Goal: Task Accomplishment & Management: Use online tool/utility

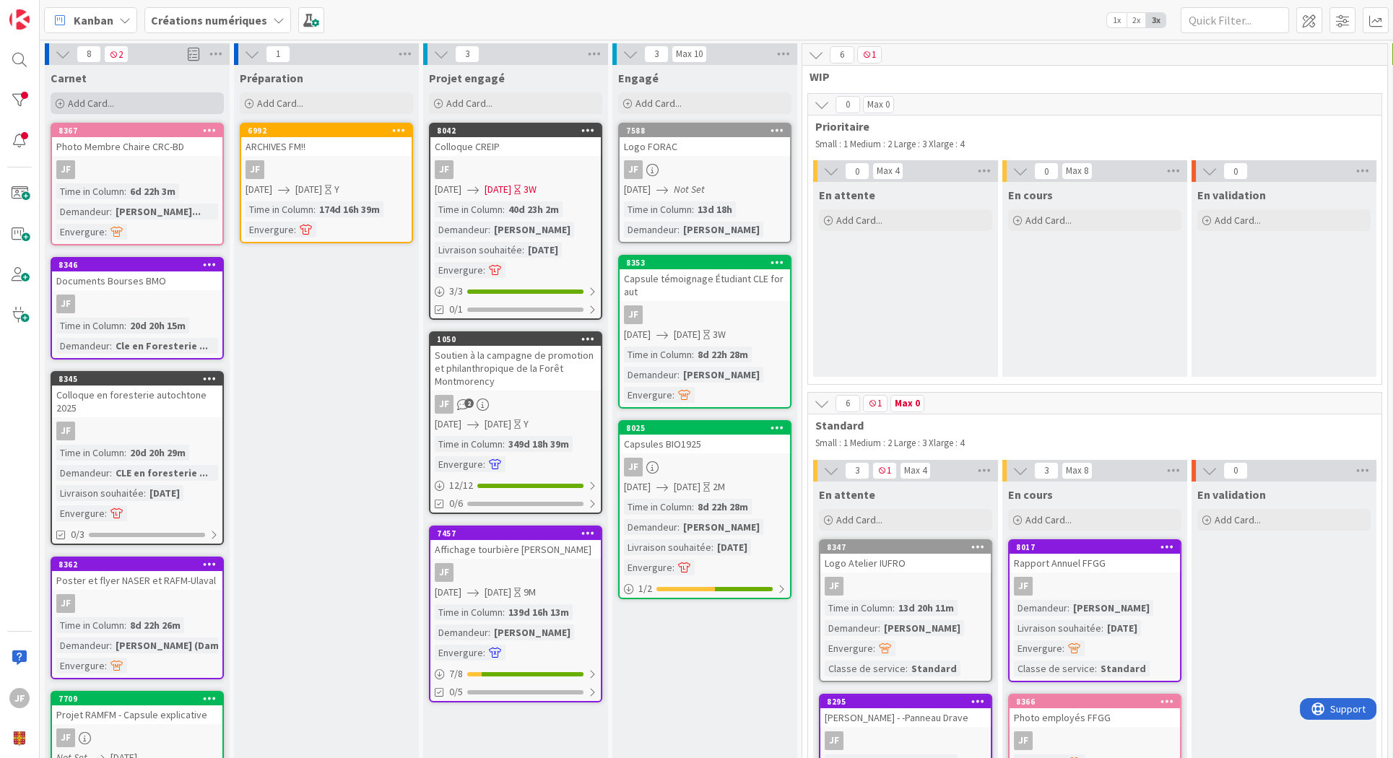
click at [101, 108] on span "Add Card..." at bounding box center [91, 103] width 46 height 13
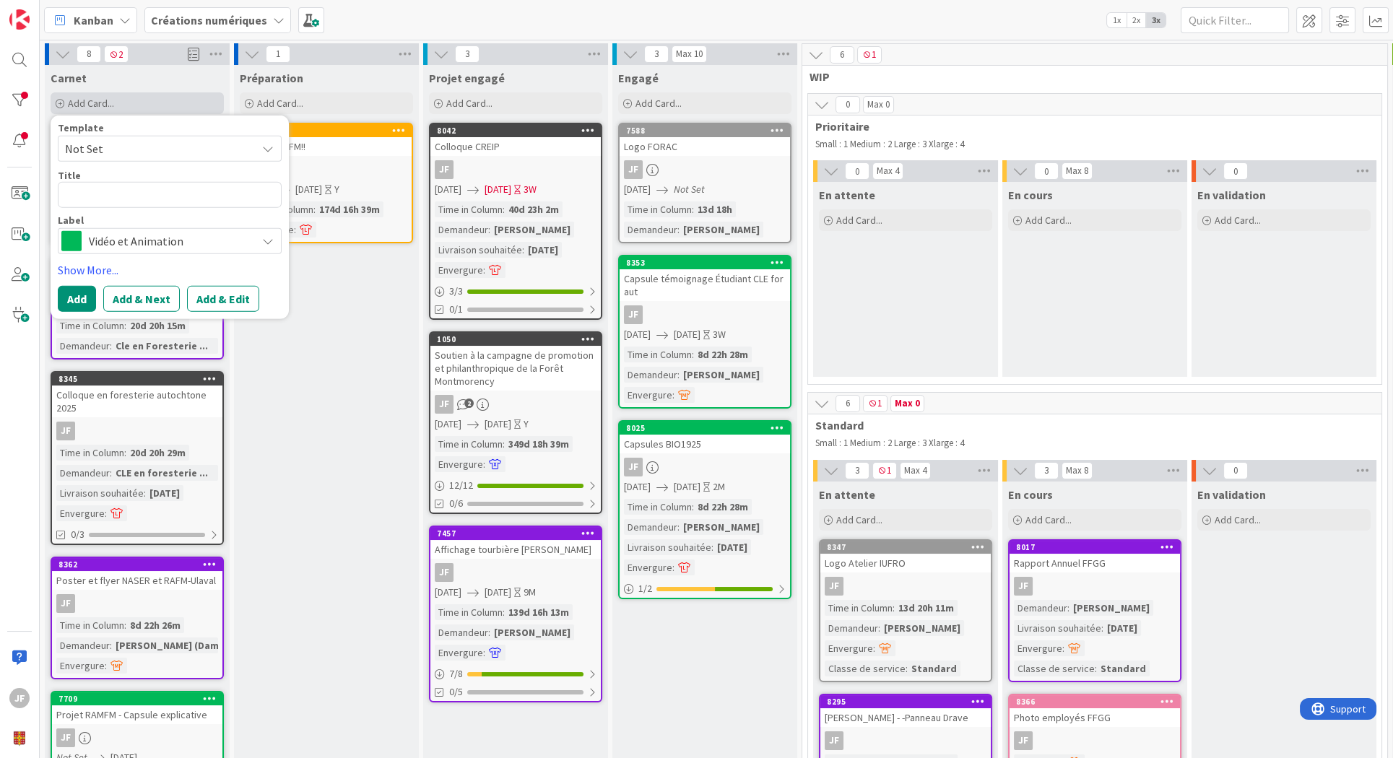
type textarea "x"
type textarea "A"
type textarea "x"
type textarea "Al"
type textarea "x"
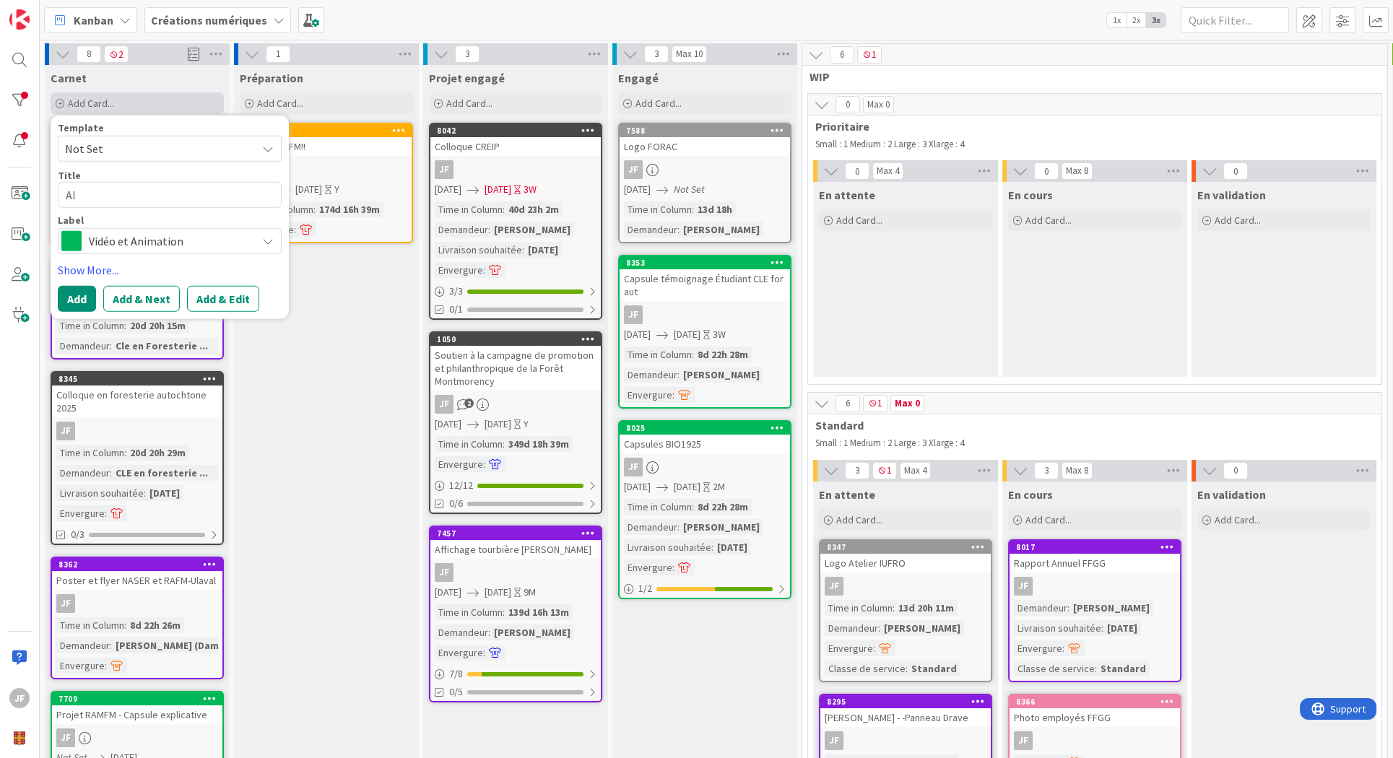
type textarea "A"
type textarea "x"
type textarea "Af"
type textarea "x"
type textarea "Aff"
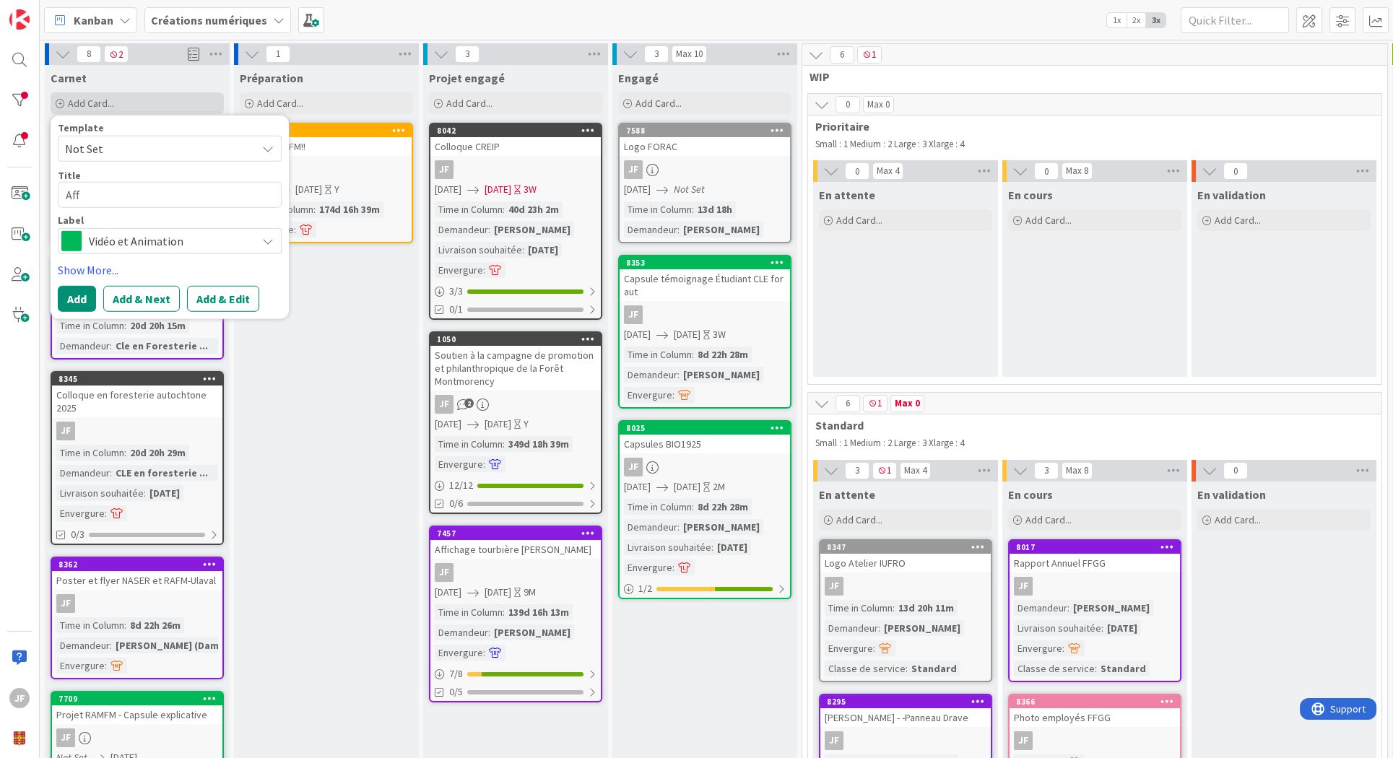
type textarea "x"
type textarea "Affi"
type textarea "x"
type textarea "Affic"
type textarea "x"
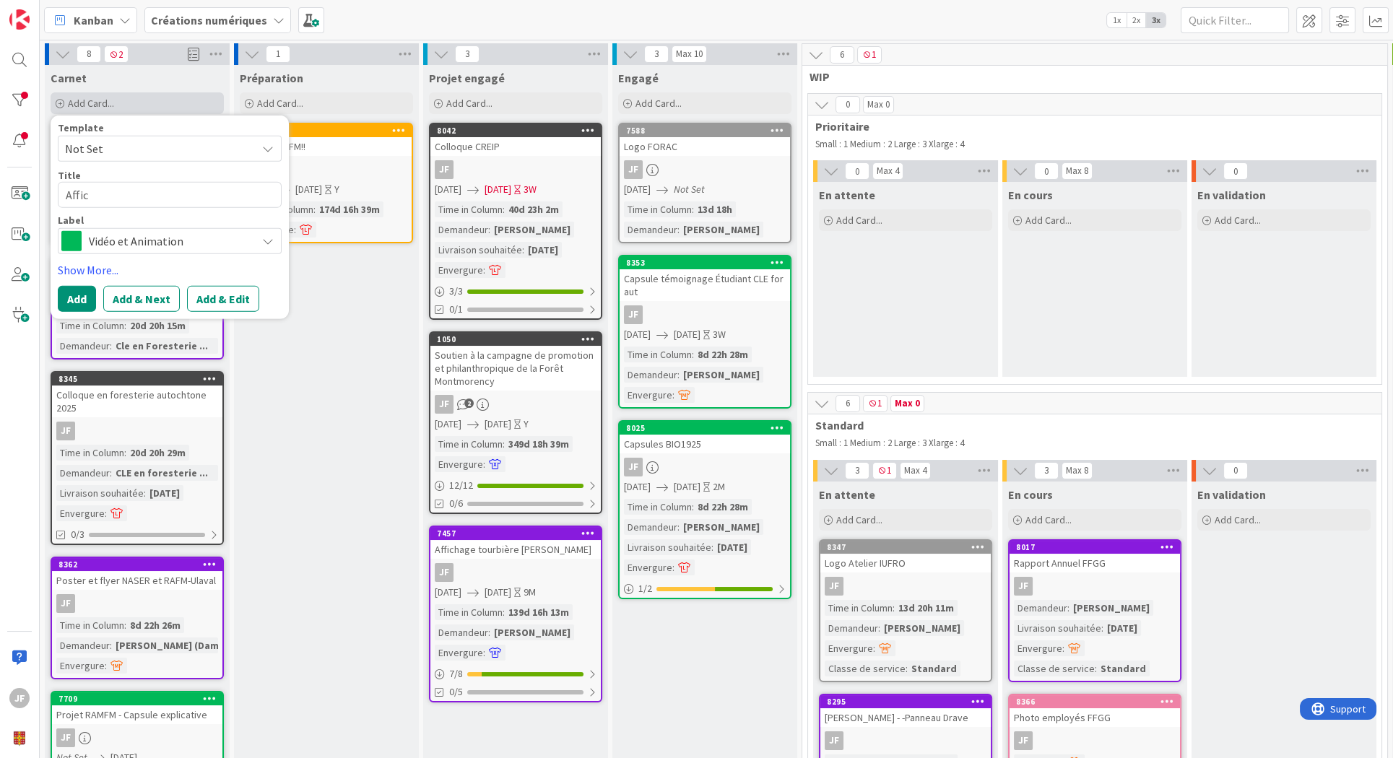
type textarea "Affich"
type textarea "x"
type textarea "Affiche"
type textarea "x"
type textarea "Affichet"
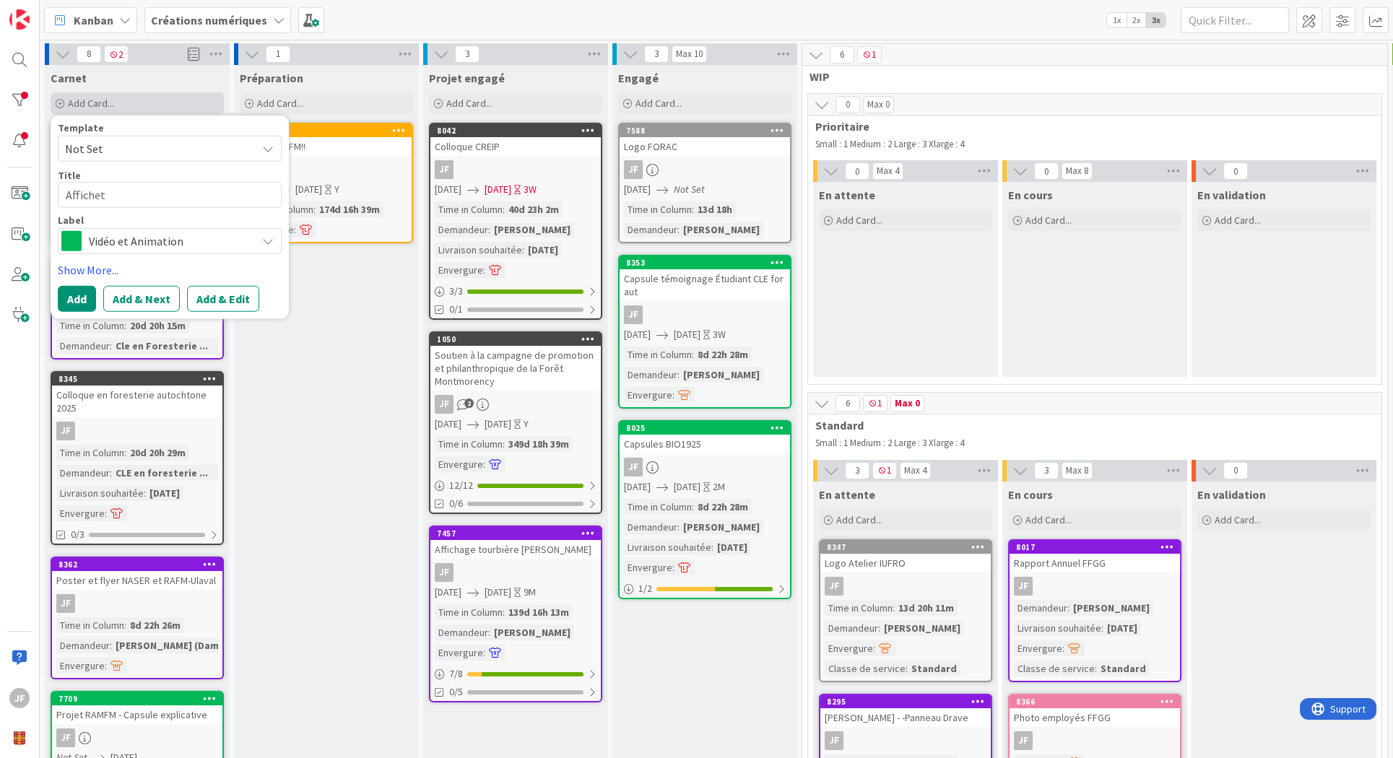
type textarea "x"
type textarea "Affichett"
type textarea "x"
type textarea "Affichette"
type textarea "x"
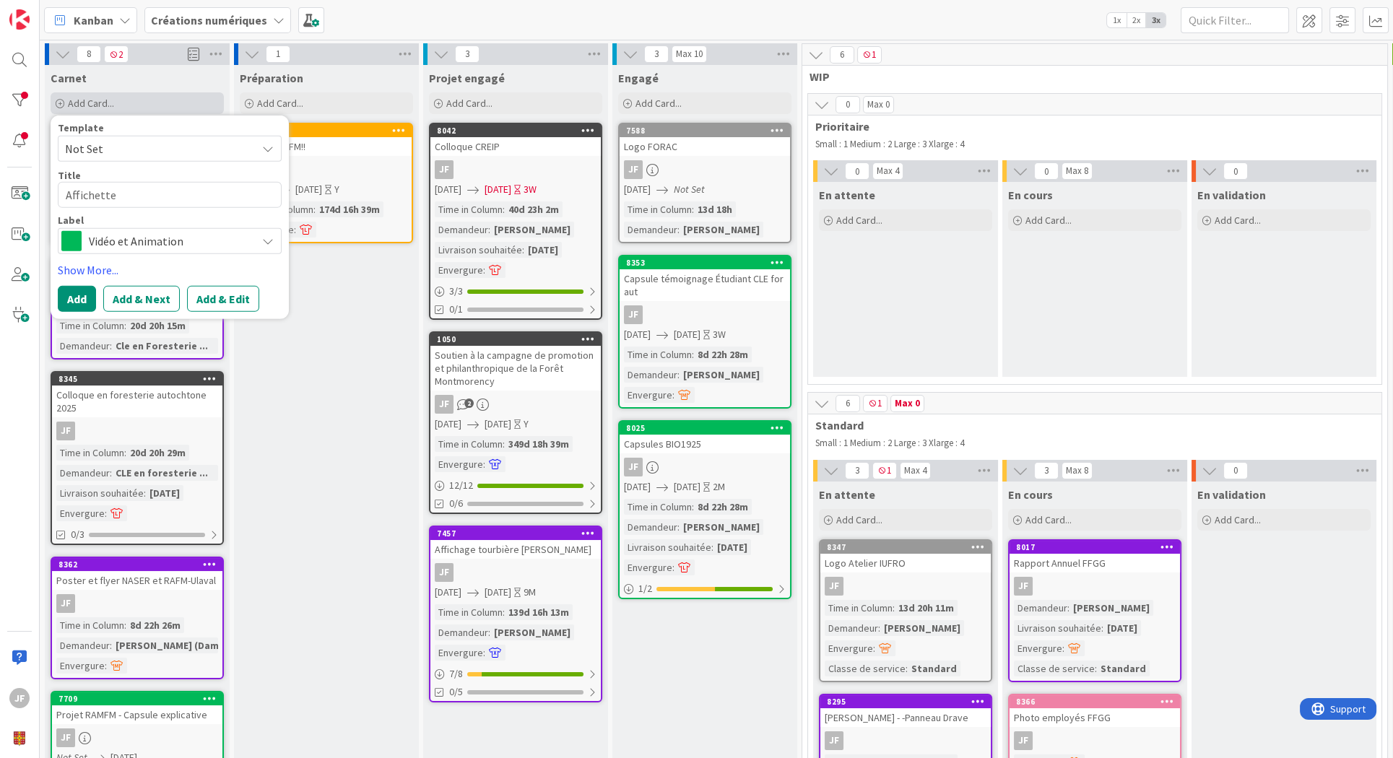
type textarea "Affichette"
type textarea "x"
type textarea "Affichette p"
type textarea "x"
type textarea "Affichette po"
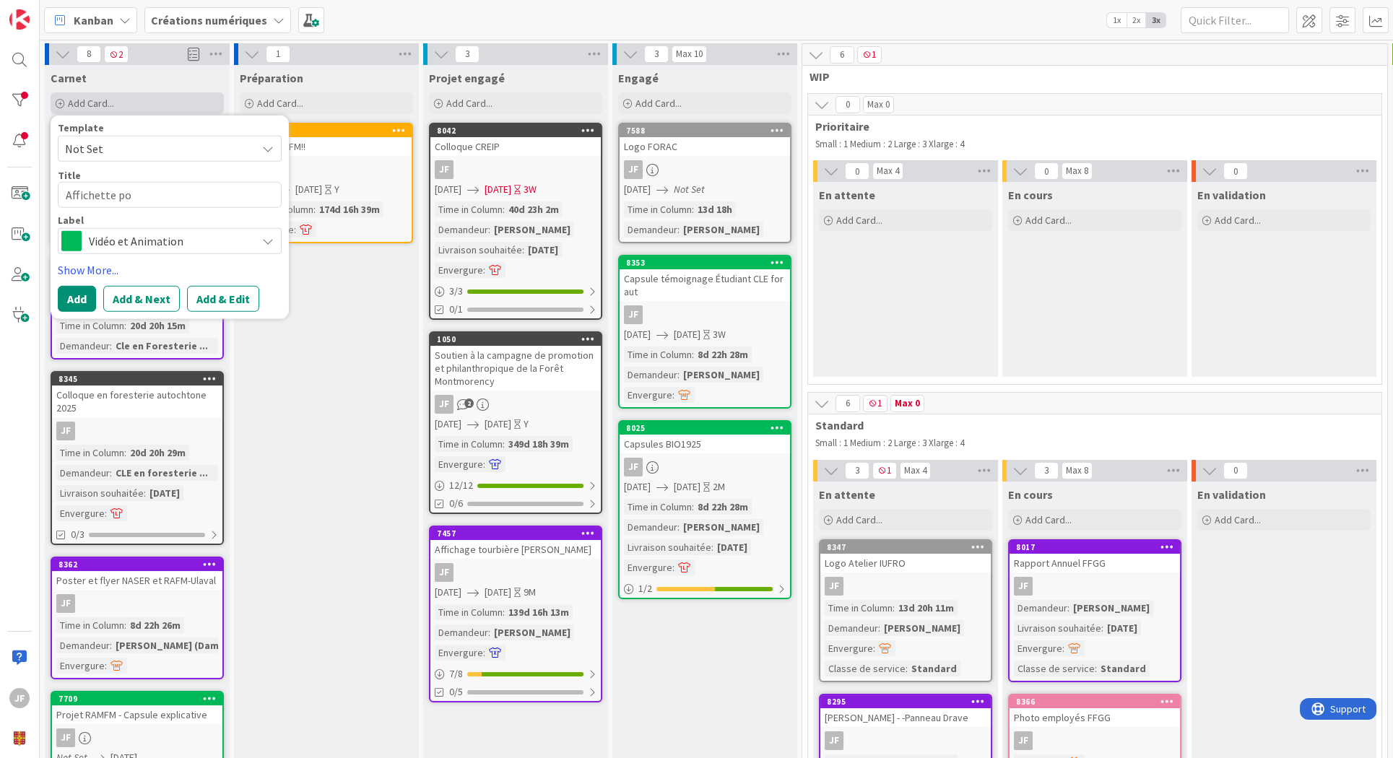
type textarea "x"
type textarea "Affichette por"
type textarea "x"
type textarea "Affichette port"
type textarea "x"
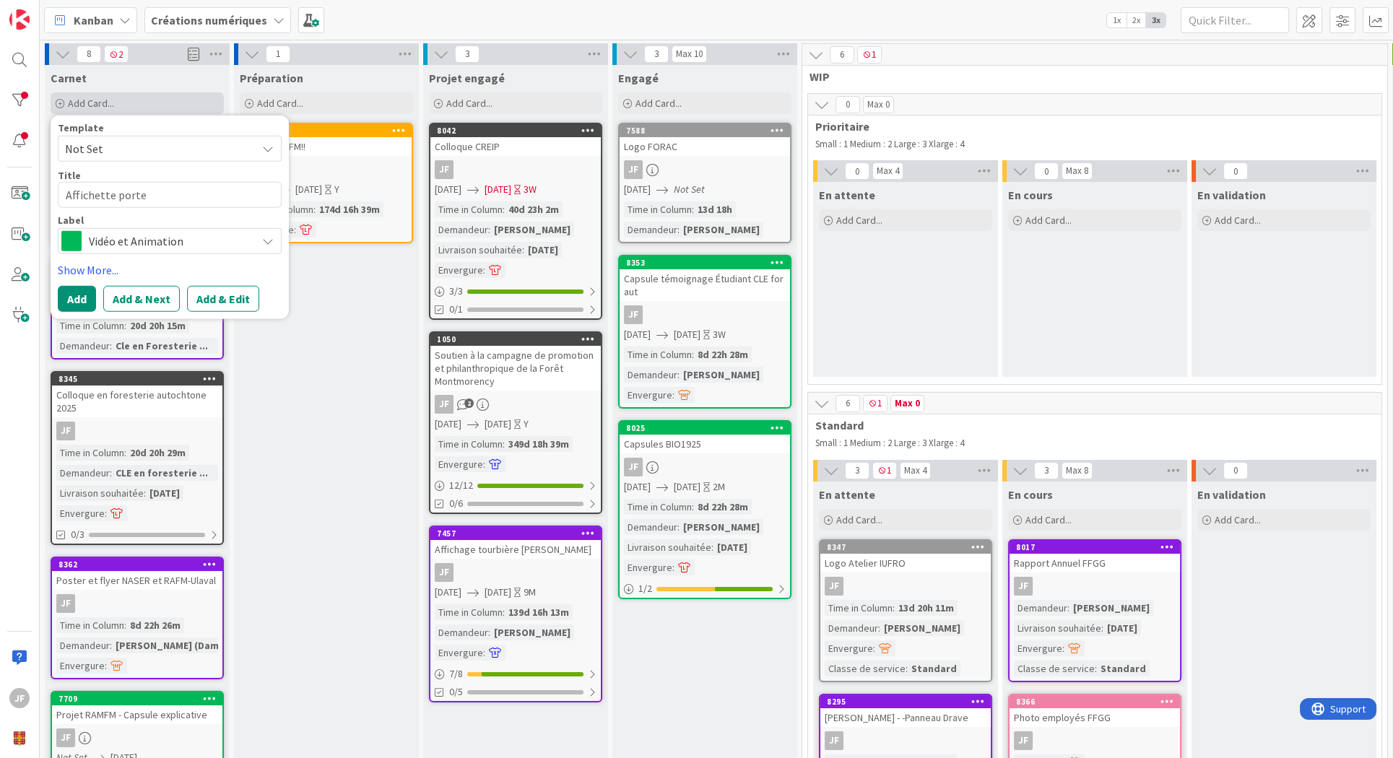
type textarea "Affichette porte"
type textarea "x"
type textarea "Affichette porte t"
type textarea "x"
type textarea "Affichette porte te"
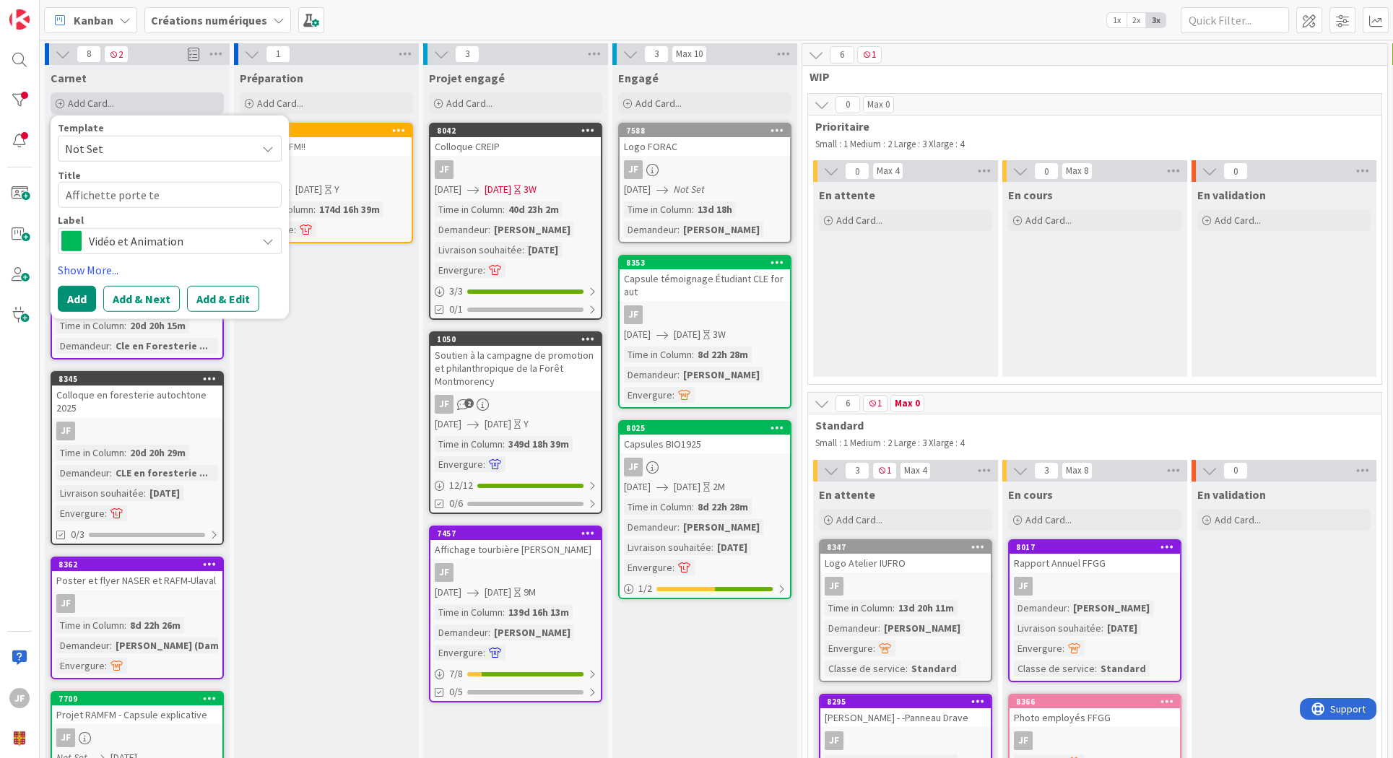
type textarea "x"
type textarea "Affichette porte tec"
type textarea "x"
type textarea "Affichette porte tech"
type textarea "x"
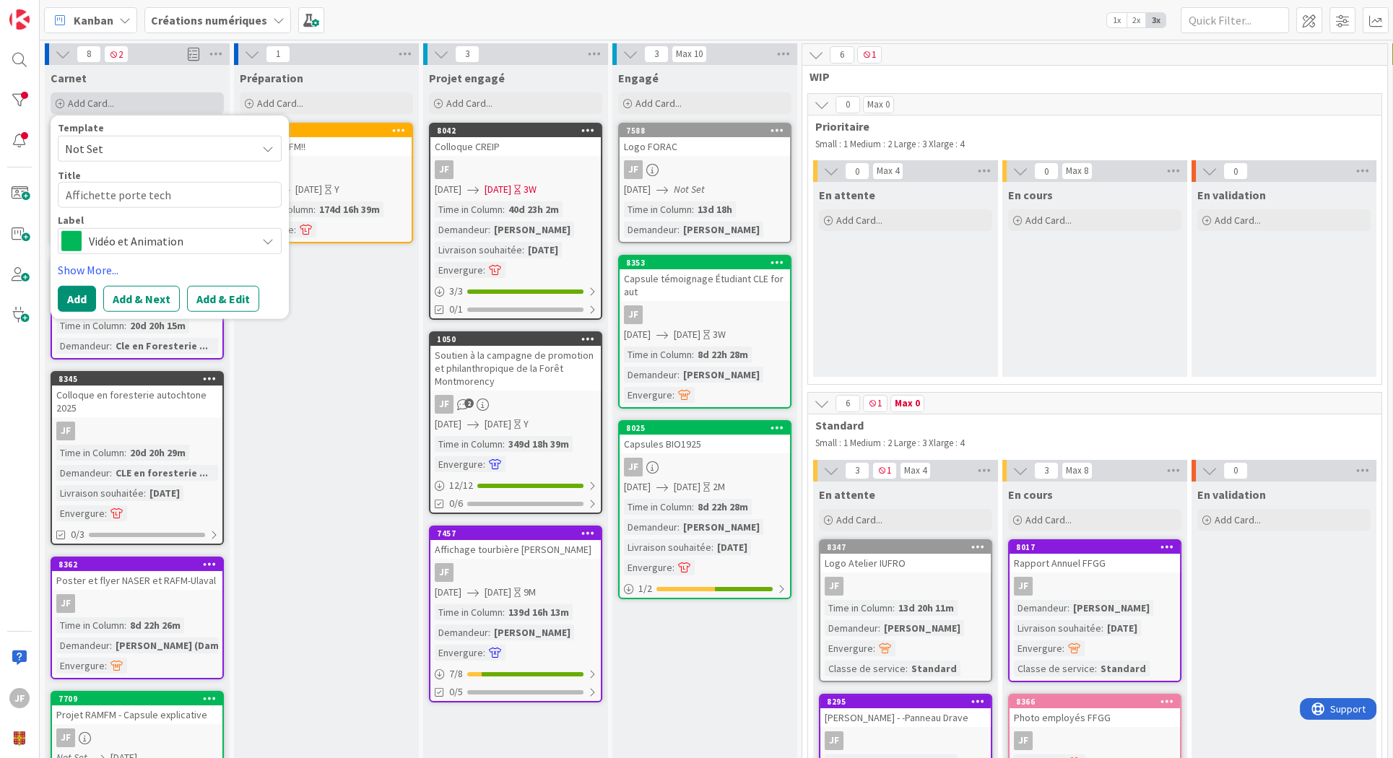
type textarea "Affichette porte techn"
type textarea "x"
type textarea "Affichette porte techno"
type textarea "x"
type textarea "Affichette porte technop"
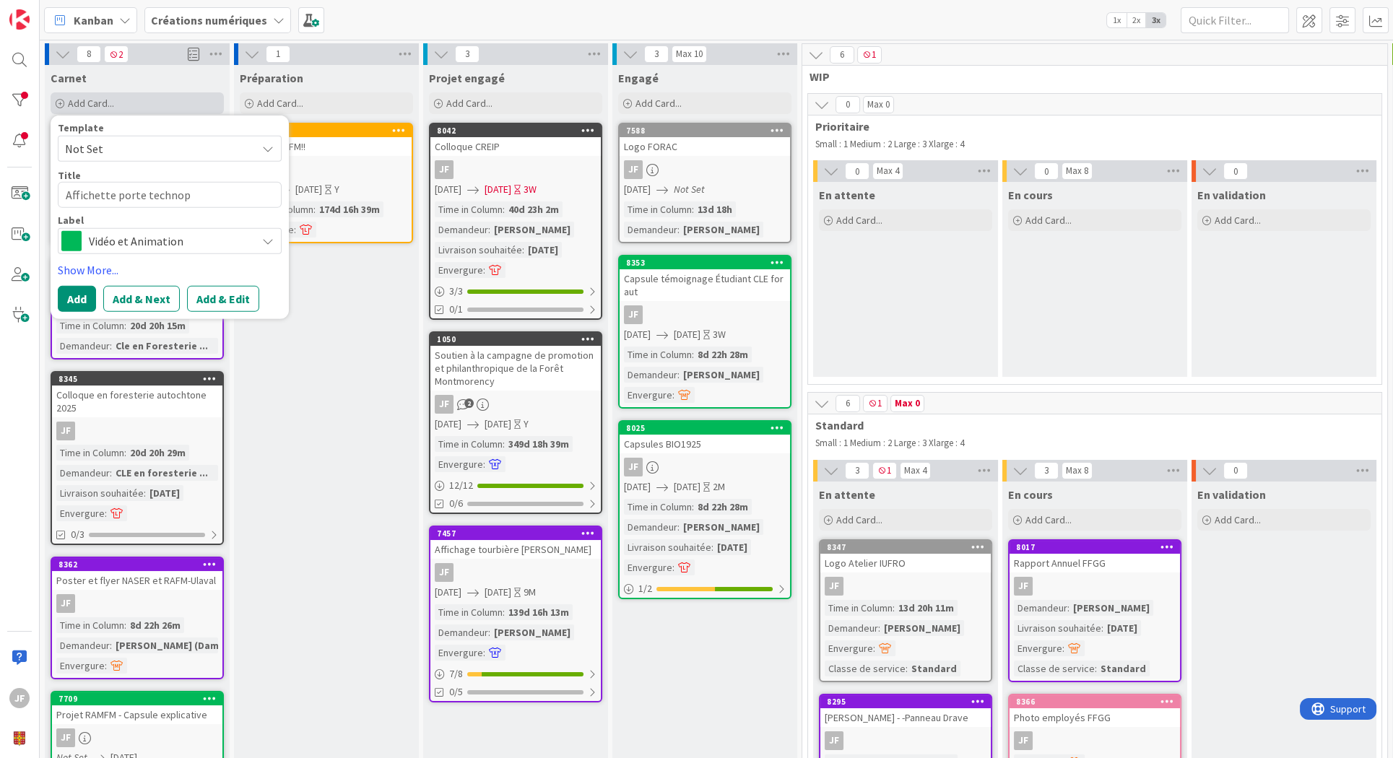
type textarea "x"
type textarea "Affichette porte technope"
type textarea "x"
type textarea "Affichette porte technop"
type textarea "x"
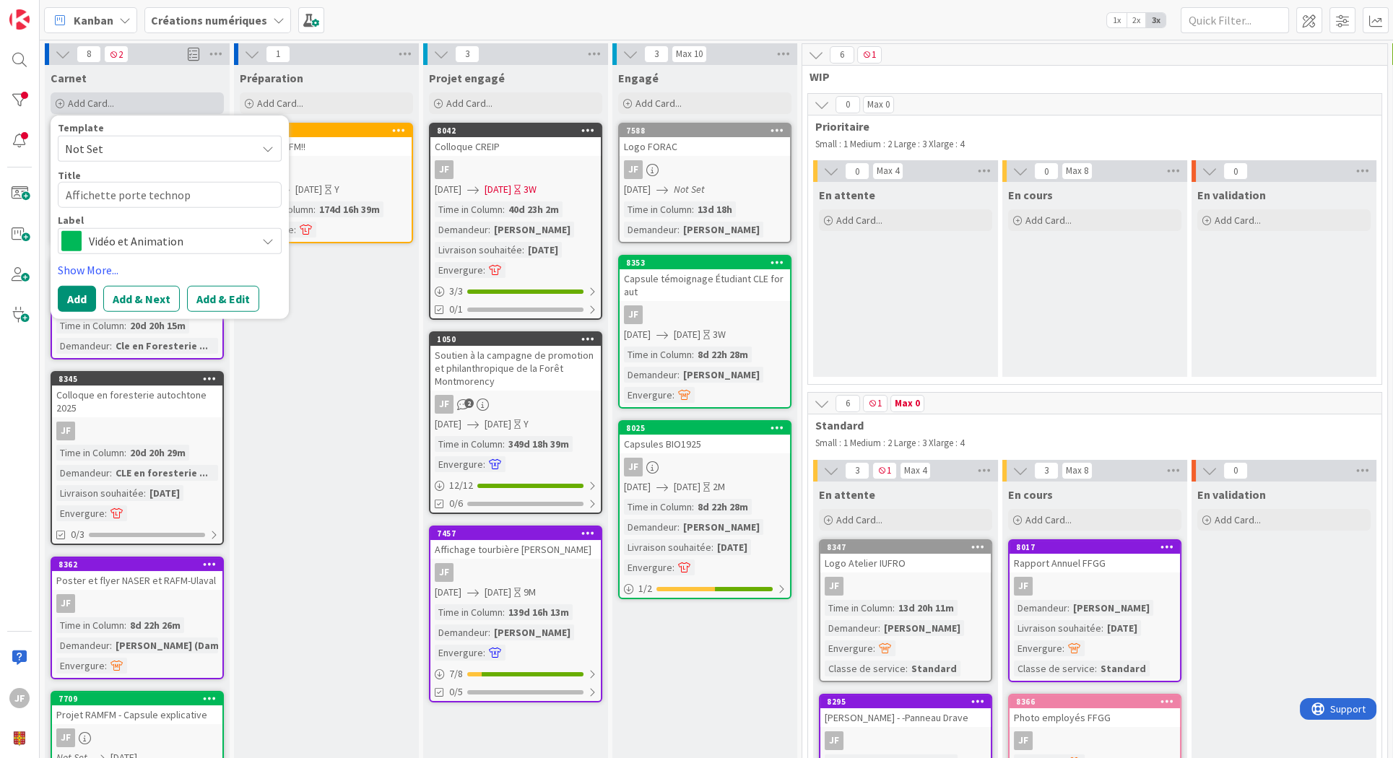
type textarea "Affichette porte technopé"
type textarea "x"
type textarea "Affichette porte technopéd"
type textarea "x"
type textarea "Affichette porte technopéda"
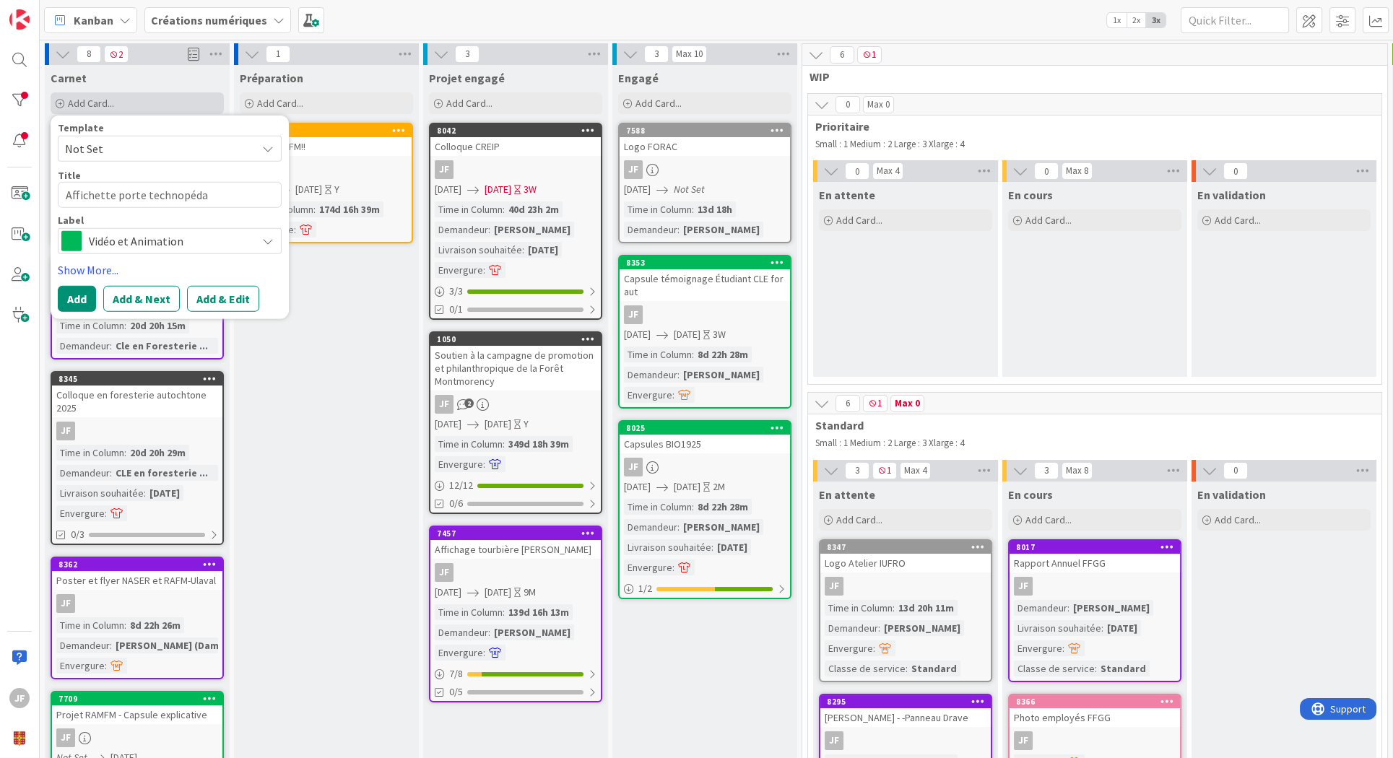
type textarea "x"
type textarea "Affichette porte technopédag"
type textarea "x"
type textarea "Affichette porte technopédago"
click at [207, 246] on span "Vidéo et Animation" at bounding box center [169, 241] width 160 height 20
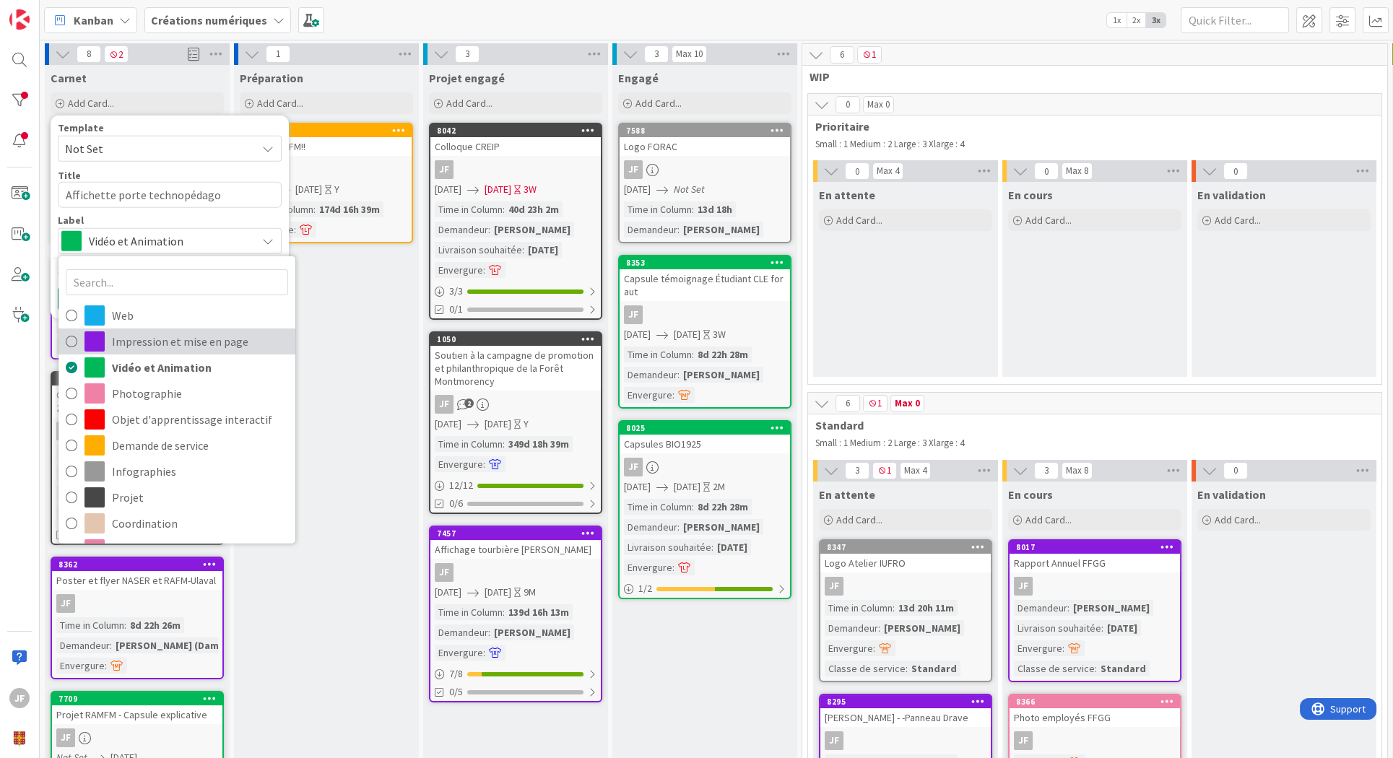
click at [146, 346] on span "Impression et mise en page" at bounding box center [200, 342] width 176 height 22
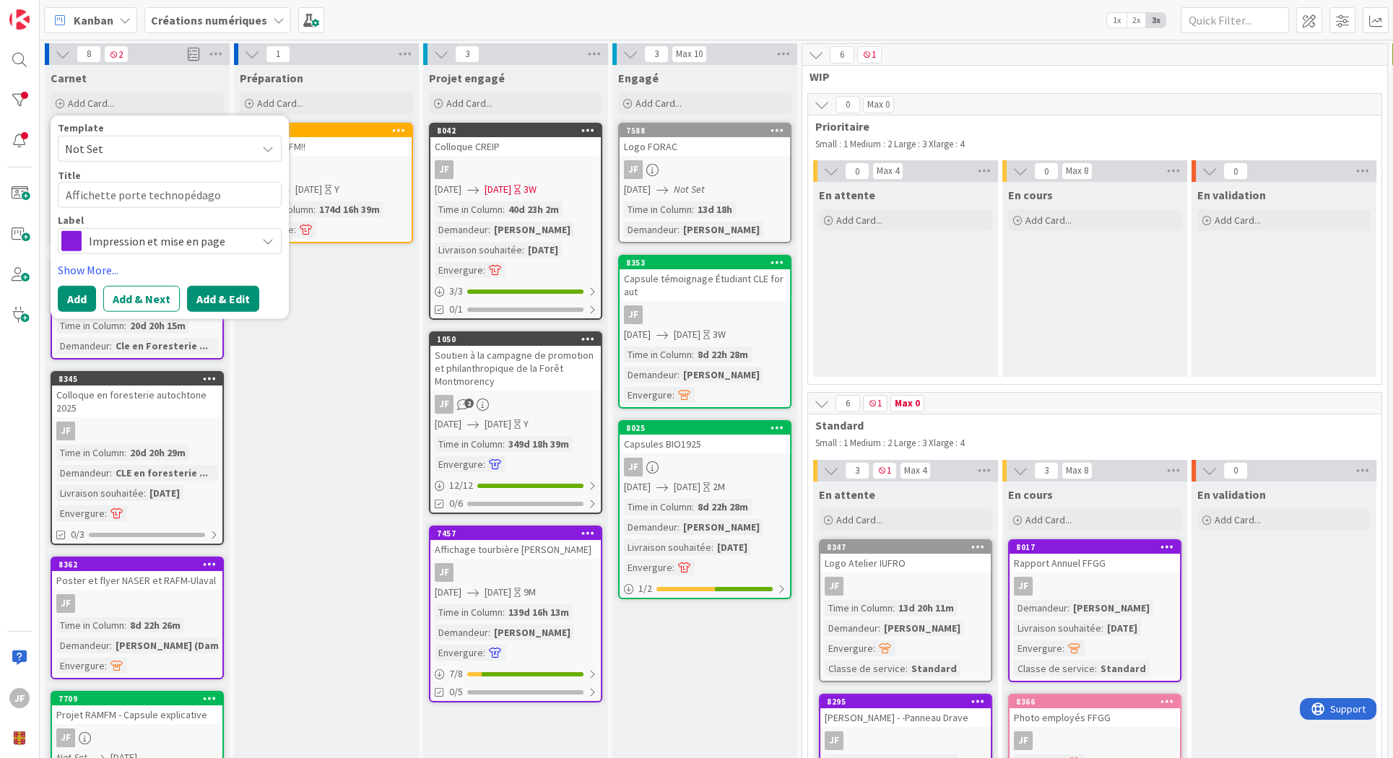
click at [212, 298] on button "Add & Edit" at bounding box center [223, 299] width 72 height 26
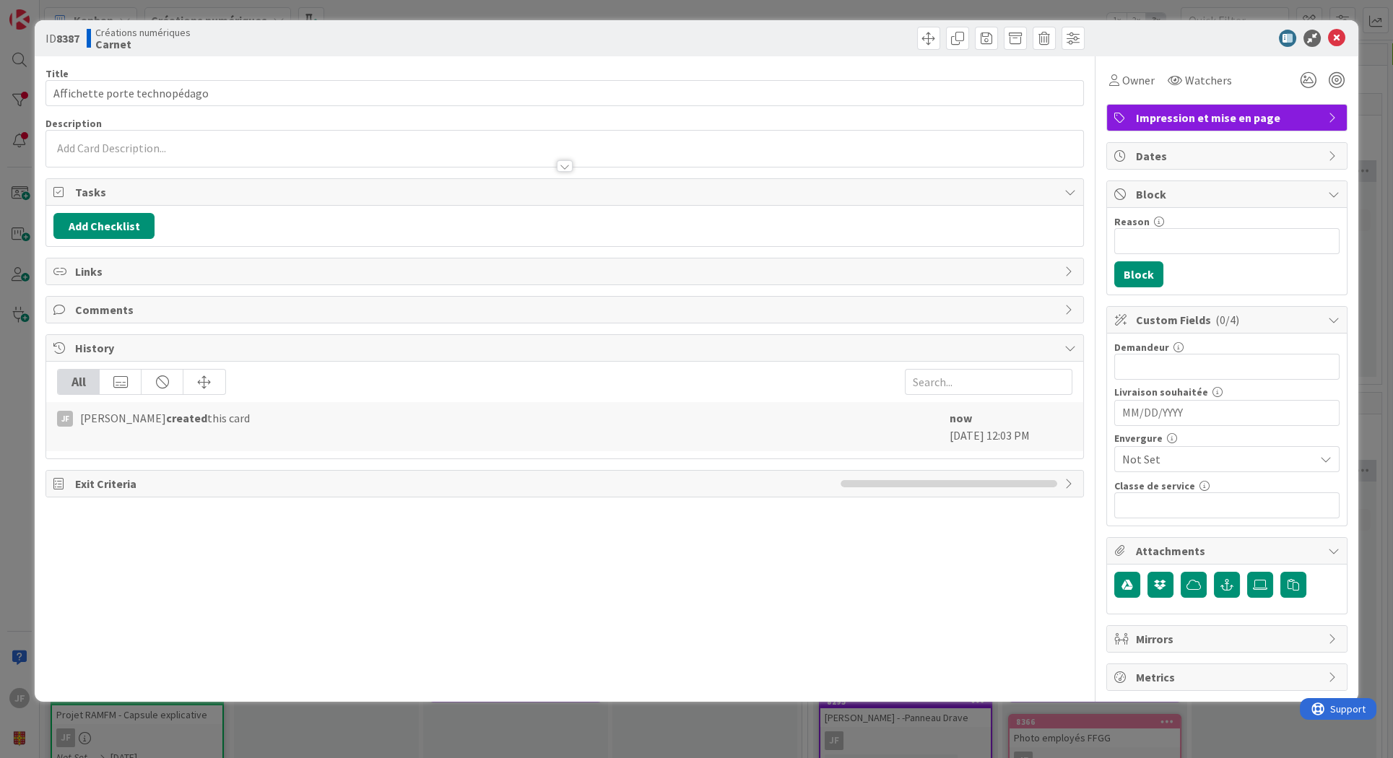
type textarea "x"
click at [1168, 368] on input "text" at bounding box center [1226, 367] width 225 height 26
type input "[PERSON_NAME]"
type textarea "x"
type input "[PERSON_NAME]"
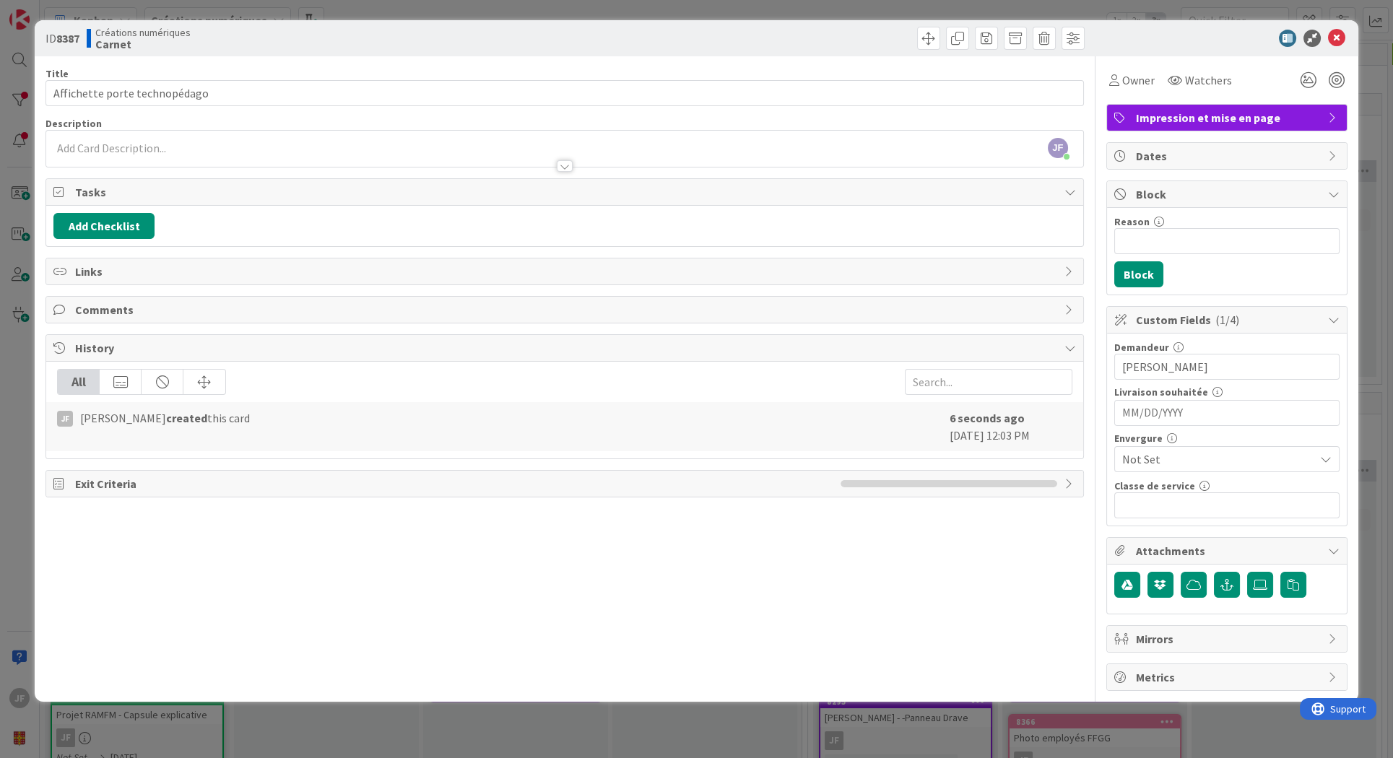
click at [1180, 456] on span "Not Set" at bounding box center [1214, 459] width 185 height 20
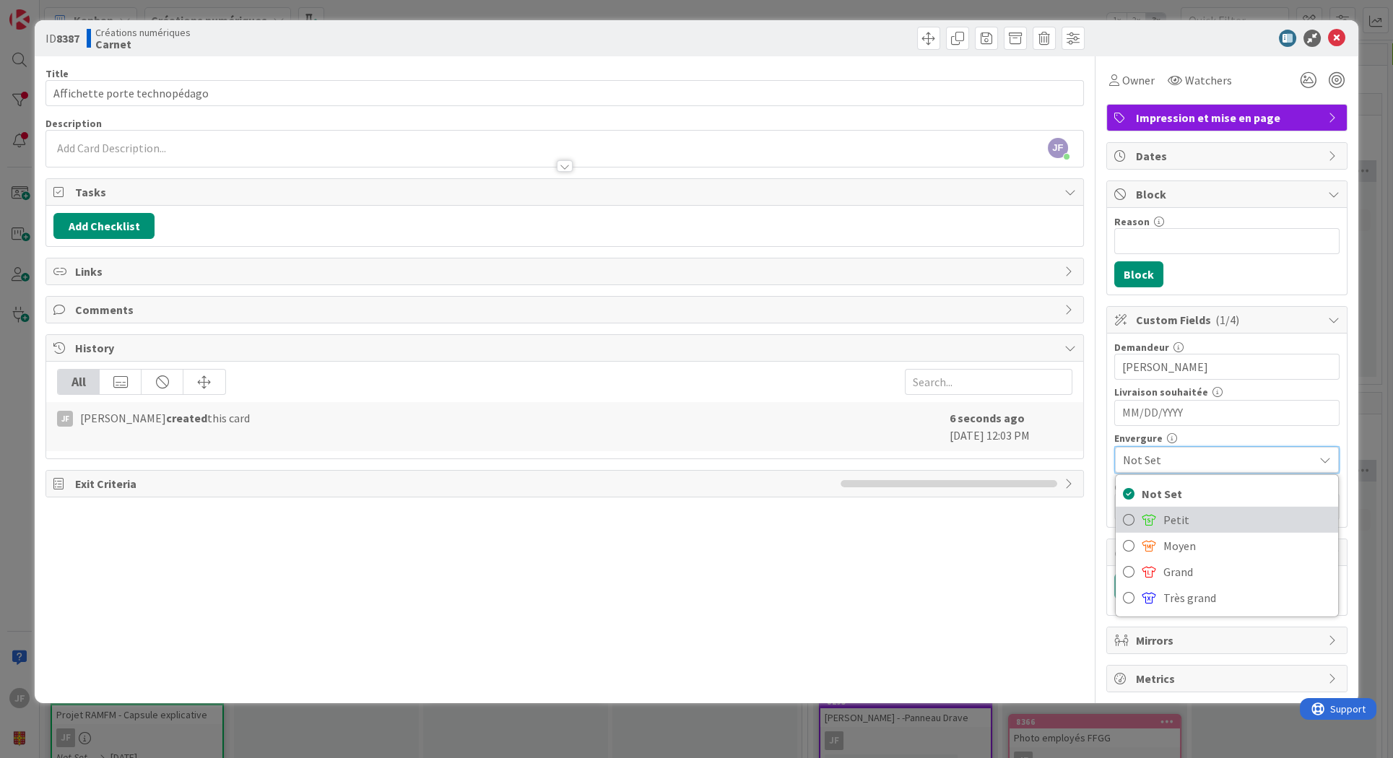
click at [1155, 514] on span at bounding box center [1149, 520] width 14 height 12
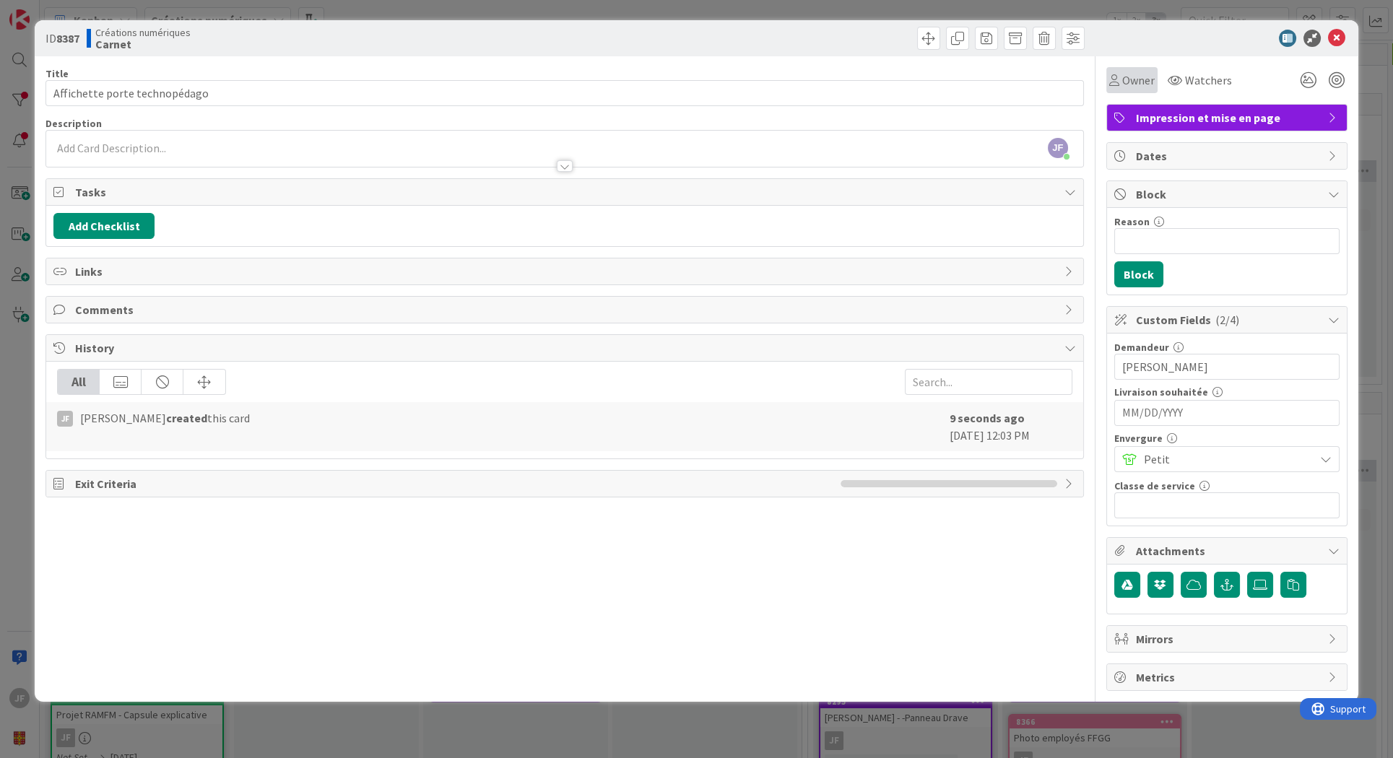
click at [1135, 67] on div "Owner" at bounding box center [1132, 80] width 51 height 26
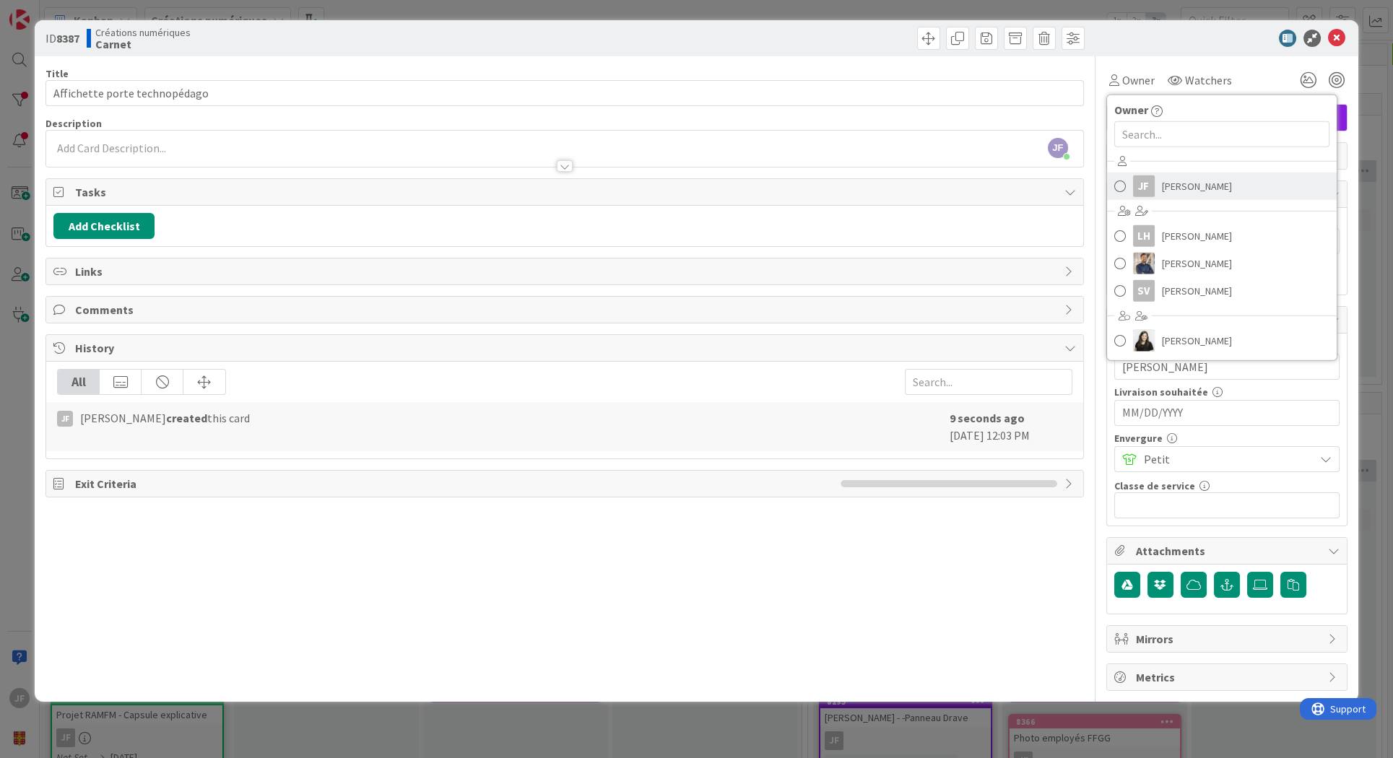
click at [1173, 185] on span "[PERSON_NAME]" at bounding box center [1197, 187] width 70 height 22
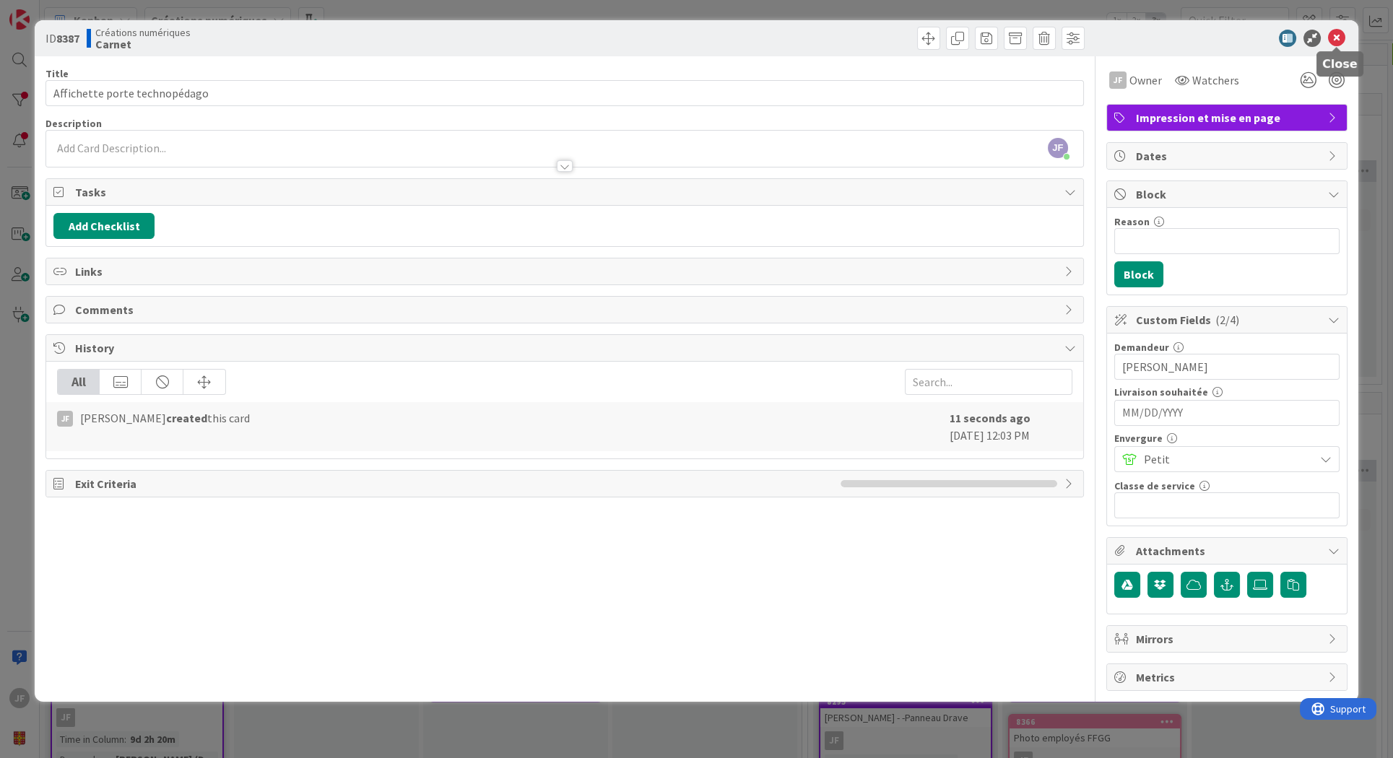
click at [1337, 38] on icon at bounding box center [1336, 38] width 17 height 17
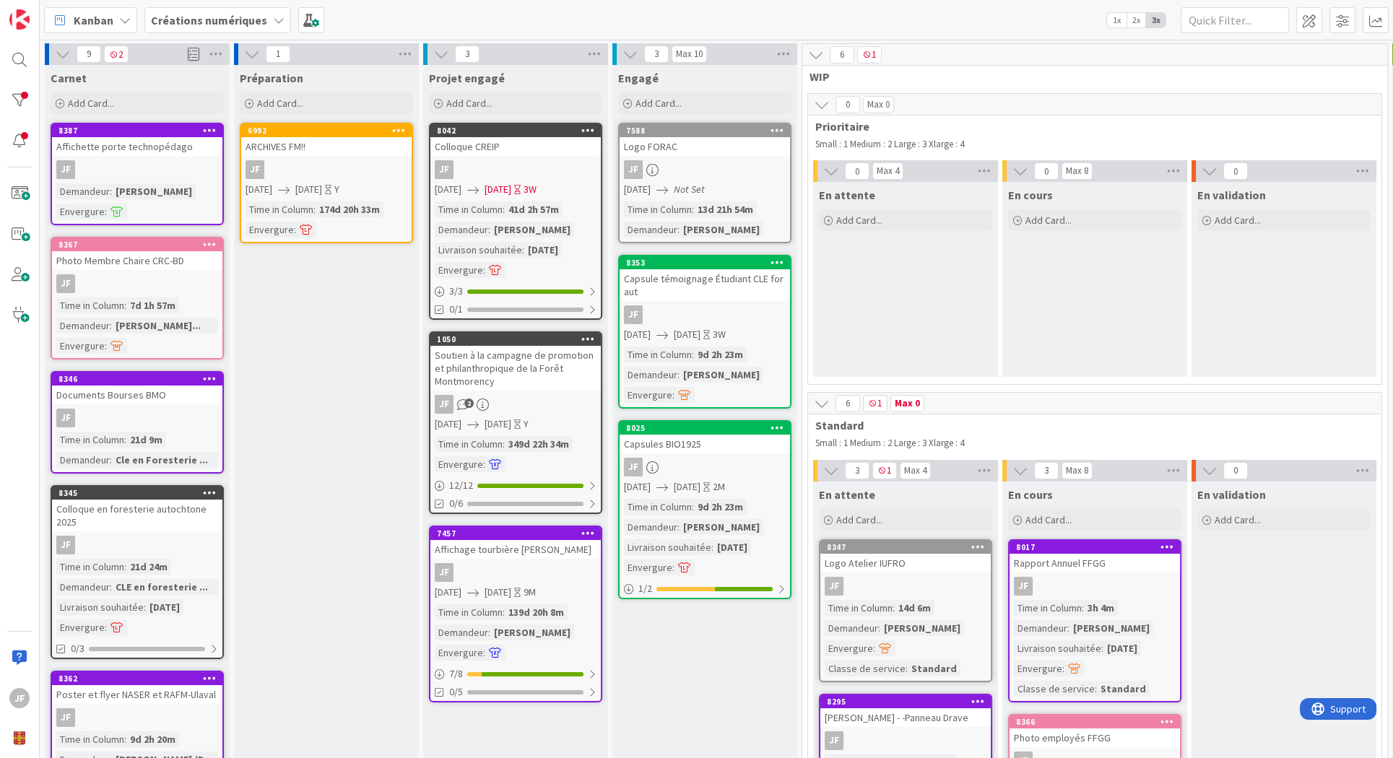
type textarea "x"
